Goal: Transaction & Acquisition: Purchase product/service

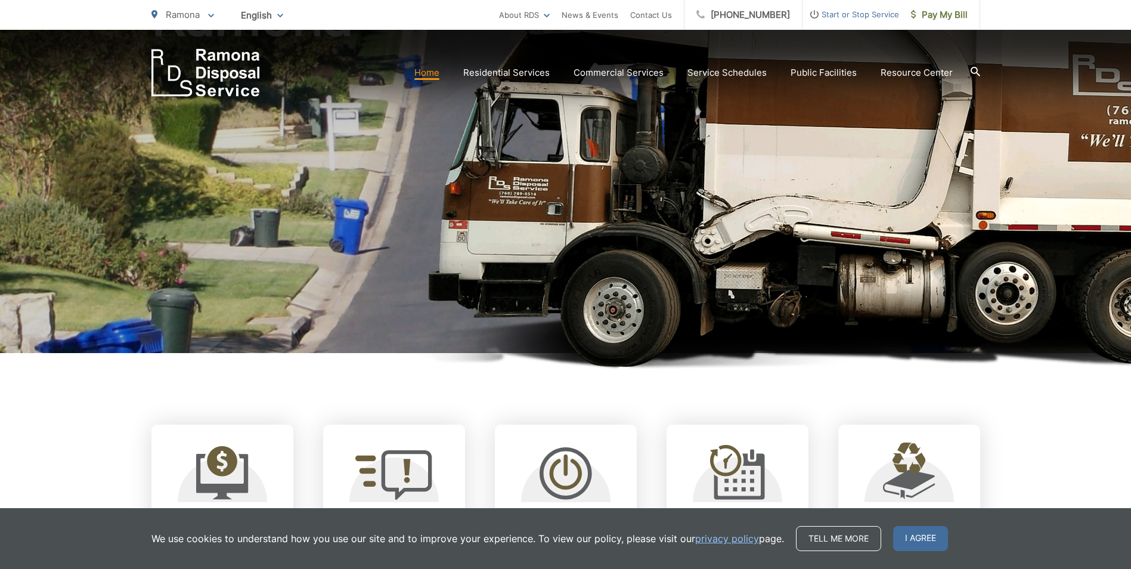
scroll to position [142, 0]
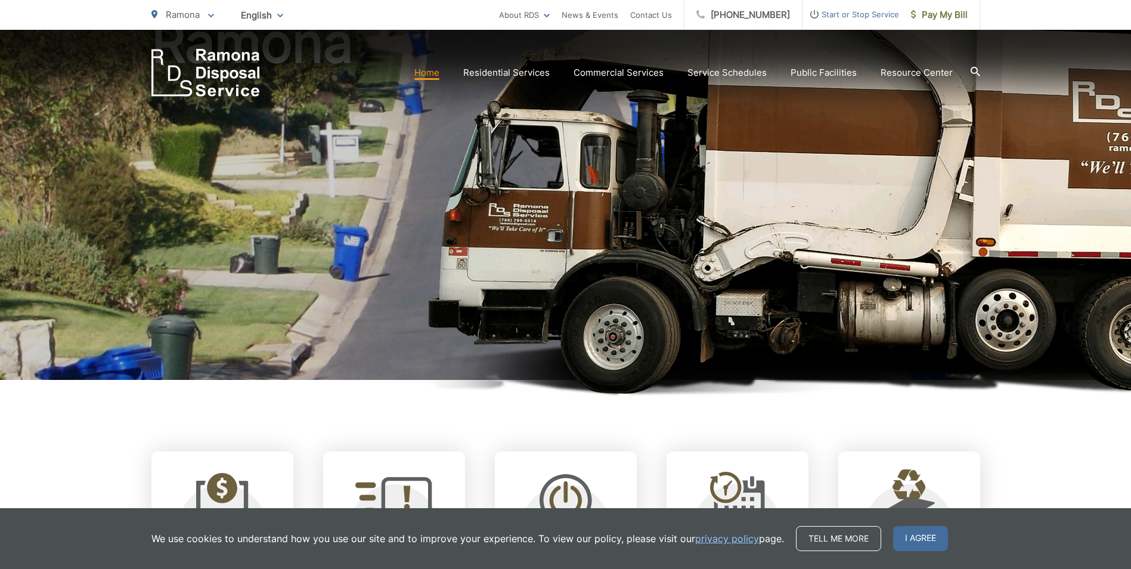
click at [436, 73] on link "Home" at bounding box center [426, 73] width 25 height 14
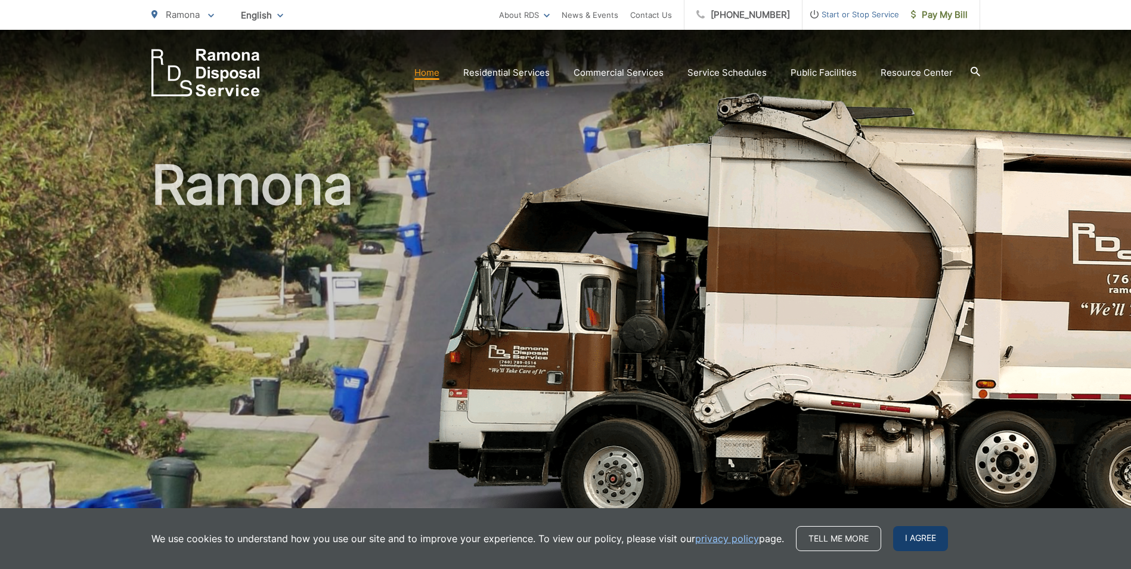
click at [918, 546] on span "I agree" at bounding box center [920, 538] width 55 height 25
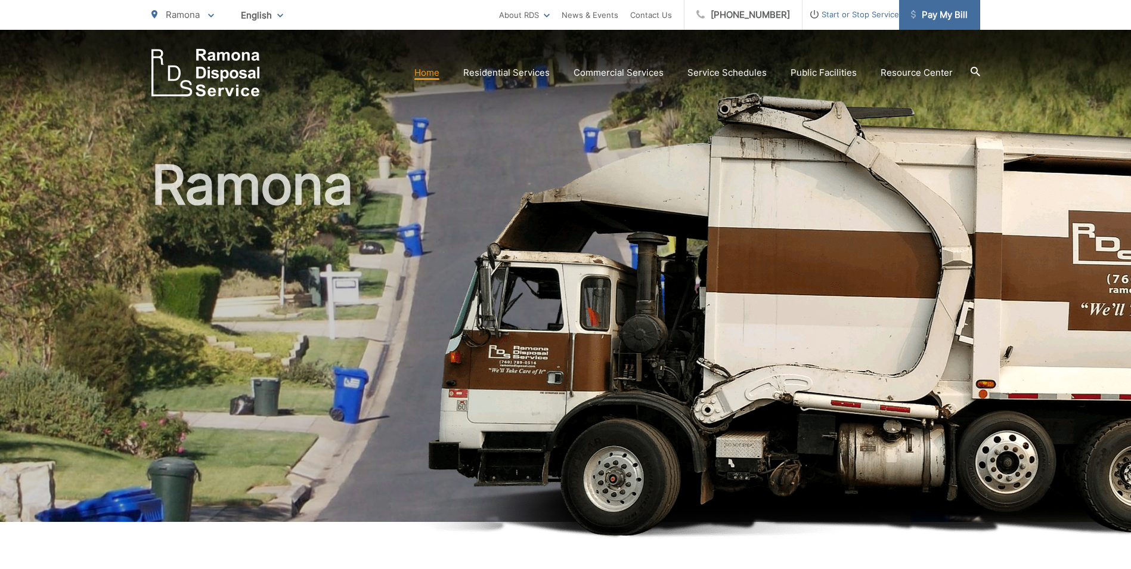
click at [919, 14] on span "Pay My Bill" at bounding box center [939, 15] width 57 height 14
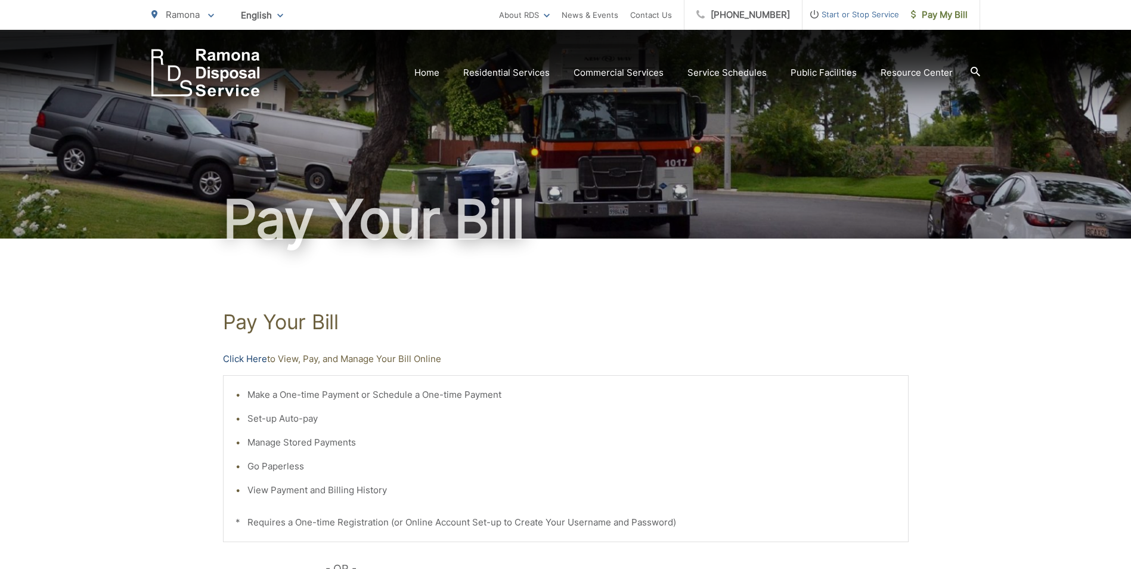
click at [259, 361] on link "Click Here" at bounding box center [245, 359] width 44 height 14
